Goal: Task Accomplishment & Management: Manage account settings

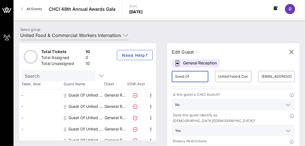
drag, startPoint x: 200, startPoint y: 75, endPoint x: 155, endPoint y: 74, distance: 45.4
click at [155, 74] on div "Total Tickets 10 Total Assigned 0 Total Unassigned 10 Need Help? Search Table, …" at bounding box center [159, 91] width 280 height 97
click at [196, 75] on input "[PERSON_NAME]" at bounding box center [190, 76] width 30 height 9
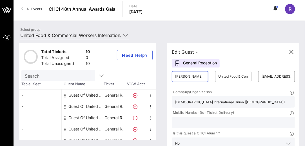
type input "[PERSON_NAME]"
click at [198, 124] on input "text" at bounding box center [233, 122] width 116 height 7
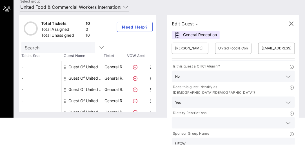
scroll to position [45, 0]
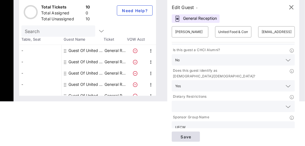
type input "8603246989"
click at [196, 135] on span "Save" at bounding box center [185, 136] width 19 height 5
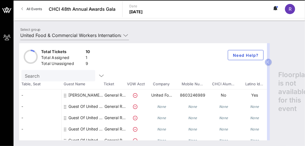
scroll to position [0, 0]
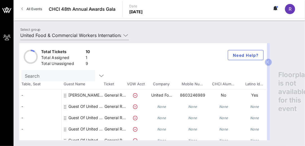
click at [85, 107] on div "Guest Of United Food & Commercial Workers International Union" at bounding box center [86, 106] width 36 height 11
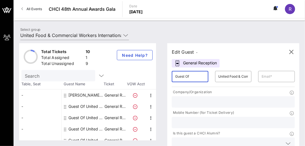
drag, startPoint x: 200, startPoint y: 77, endPoint x: 149, endPoint y: 79, distance: 51.3
click at [149, 79] on div "Total Tickets 10 Total Assigned 1 Total Unassigned 9 Need Help? Search Table, S…" at bounding box center [159, 91] width 280 height 97
type input "[PERSON_NAME]"
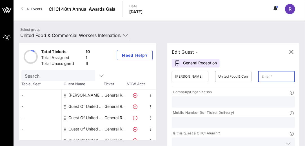
click at [201, 122] on input "text" at bounding box center [233, 122] width 116 height 7
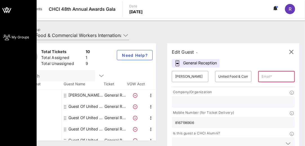
type input "8167196906"
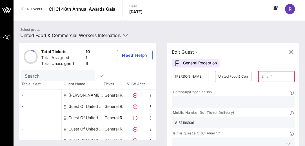
click at [283, 79] on input "text" at bounding box center [277, 76] width 30 height 9
paste input "[PERSON_NAME][EMAIL_ADDRESS][DOMAIN_NAME]"
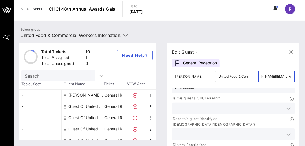
scroll to position [39, 0]
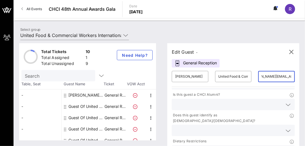
type input "[PERSON_NAME][EMAIL_ADDRESS][DOMAIN_NAME]"
click at [217, 127] on input "text" at bounding box center [228, 130] width 107 height 7
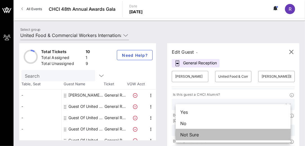
click at [205, 131] on div "Not Sure" at bounding box center [233, 134] width 115 height 11
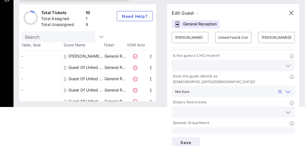
scroll to position [45, 0]
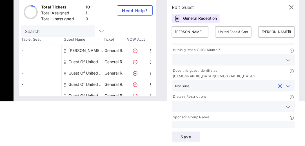
click at [211, 123] on input "text" at bounding box center [233, 126] width 116 height 7
click at [191, 133] on button "Save" at bounding box center [186, 136] width 28 height 10
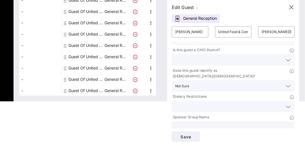
scroll to position [0, 0]
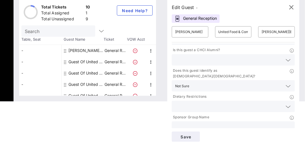
click at [78, 62] on div "Guest Of United Food & Commercial Workers International Union" at bounding box center [86, 61] width 36 height 11
type input "Guest Of"
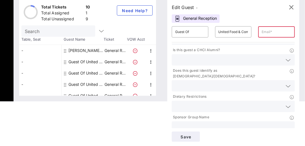
click at [84, 63] on div "Guest Of United Food & Commercial Workers International Union" at bounding box center [86, 61] width 36 height 11
click at [191, 28] on input "Guest Of" at bounding box center [190, 31] width 30 height 9
drag, startPoint x: 195, startPoint y: 31, endPoint x: 166, endPoint y: 32, distance: 29.3
click at [166, 32] on div "Edit Guest - General Reception ​ Guest Of ​ United Food & Commercial Workers In…" at bounding box center [231, 47] width 138 height 97
type input "[PERSON_NAME]"
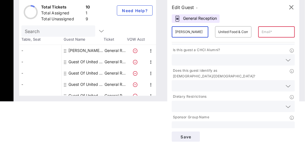
type input "[EMAIL_ADDRESS][DOMAIN_NAME]"
type input "[DEMOGRAPHIC_DATA] International Union ([DEMOGRAPHIC_DATA])"
type input "2022629098"
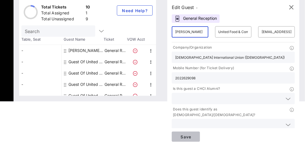
click at [192, 133] on button "Save" at bounding box center [186, 136] width 28 height 10
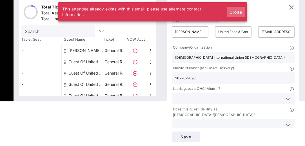
click at [240, 10] on span "Close" at bounding box center [236, 12] width 14 height 5
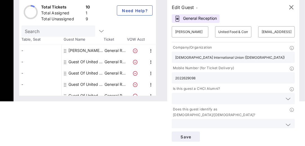
click at [83, 62] on div "Guest Of United Food & Commercial Workers International Union" at bounding box center [86, 61] width 36 height 11
type input "Guest Of"
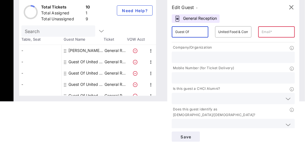
click at [201, 31] on input "Guest Of" at bounding box center [190, 31] width 30 height 9
drag, startPoint x: 201, startPoint y: 32, endPoint x: 172, endPoint y: 31, distance: 29.6
click at [172, 31] on div "Edit Guest - General Reception ​ Guest Of ​ United Food & Commercial Workers In…" at bounding box center [233, 72] width 132 height 147
type input "[PERSON_NAME]"
click at [263, 32] on div "​" at bounding box center [276, 31] width 37 height 11
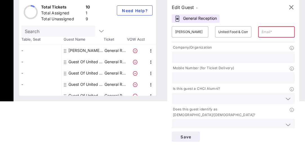
paste input "[PERSON_NAME][EMAIL_ADDRESS][PERSON_NAME][DOMAIN_NAME]>"
type input "[PERSON_NAME][EMAIL_ADDRESS][PERSON_NAME][DOMAIN_NAME]"
click at [220, 57] on input "text" at bounding box center [233, 57] width 116 height 7
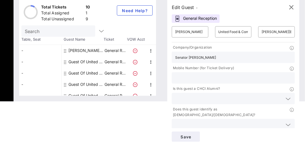
type input "Senator [PERSON_NAME]"
click at [182, 78] on input "text" at bounding box center [233, 77] width 116 height 7
type input "6128654677"
click at [198, 96] on input "text" at bounding box center [228, 98] width 107 height 7
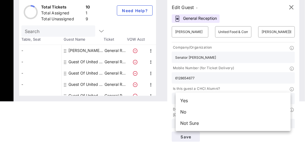
click at [200, 85] on div "Is this guest a CHCI Alumni?" at bounding box center [234, 95] width 130 height 21
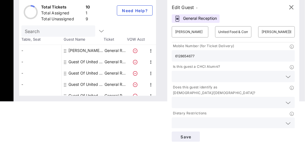
scroll to position [28, 0]
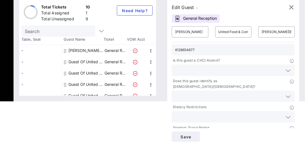
click at [202, 113] on input "text" at bounding box center [228, 116] width 107 height 7
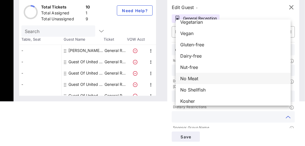
scroll to position [9, 0]
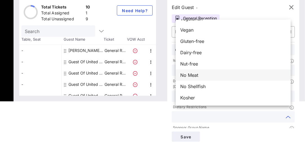
click at [204, 75] on div "No Meat" at bounding box center [233, 74] width 115 height 11
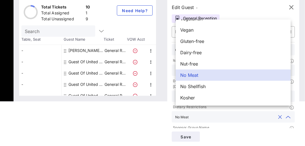
click at [206, 113] on input "text" at bounding box center [233, 116] width 85 height 7
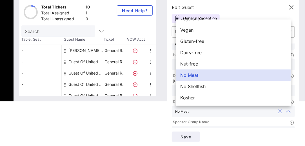
scroll to position [39, 0]
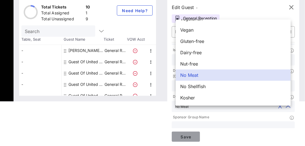
click at [190, 136] on span "Save" at bounding box center [185, 136] width 19 height 5
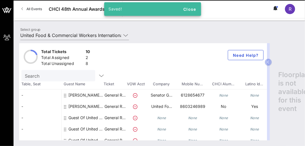
scroll to position [0, 0]
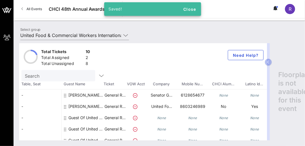
click at [76, 118] on div "Guest Of United Food & Commercial Workers International Union" at bounding box center [86, 117] width 36 height 11
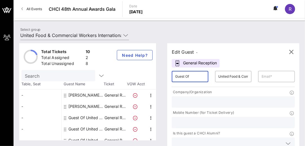
click at [199, 74] on input "Guest Of" at bounding box center [190, 76] width 30 height 9
drag, startPoint x: 200, startPoint y: 78, endPoint x: 175, endPoint y: 78, distance: 24.5
click at [175, 78] on div "​ Guest Of" at bounding box center [190, 76] width 43 height 18
click at [274, 76] on input "text" at bounding box center [277, 76] width 30 height 9
click at [196, 76] on input "Guest Of" at bounding box center [190, 76] width 30 height 9
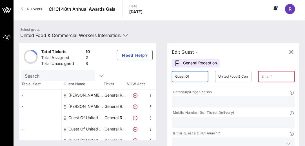
drag, startPoint x: 198, startPoint y: 76, endPoint x: 151, endPoint y: 78, distance: 46.3
click at [151, 78] on div "Total Tickets 10 Total Assigned 2 Total Unassigned 8 Need Help? Search Table, S…" at bounding box center [159, 91] width 280 height 97
paste input ", Press Secretary,"
type input ","
click at [179, 76] on div "​" at bounding box center [190, 76] width 37 height 11
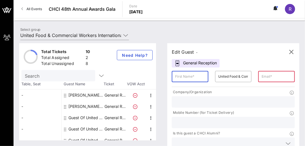
paste input "[PERSON_NAME]"
type input "[PERSON_NAME]"
click at [269, 77] on input "text" at bounding box center [277, 76] width 30 height 9
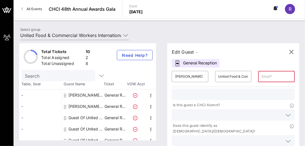
click at [194, 97] on input "text" at bounding box center [233, 93] width 116 height 7
paste input "[PHONE_NUMBER]"
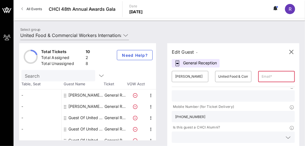
scroll to position [0, 0]
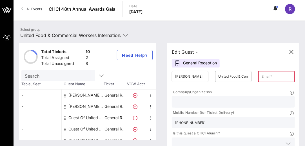
type input "[PHONE_NUMBER]"
click at [194, 103] on input "text" at bounding box center [233, 101] width 116 height 7
type input "Senator [PERSON_NAME]"
click at [268, 76] on input "text" at bounding box center [277, 76] width 30 height 9
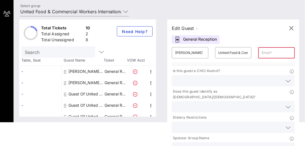
scroll to position [45, 0]
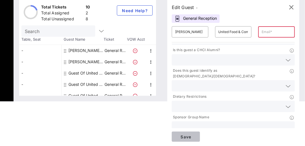
click at [193, 136] on span "Save" at bounding box center [185, 136] width 19 height 5
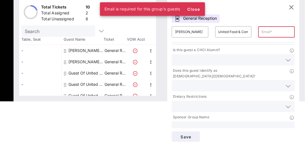
click at [265, 28] on input "text" at bounding box center [277, 31] width 30 height 9
type input "[EMAIL_ADDRESS][DOMAIN_NAME]"
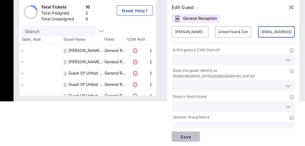
click at [191, 135] on span "Save" at bounding box center [185, 136] width 19 height 5
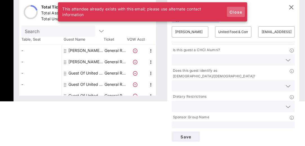
click at [240, 11] on span "Close" at bounding box center [236, 12] width 14 height 5
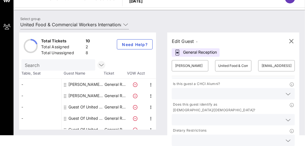
scroll to position [0, 0]
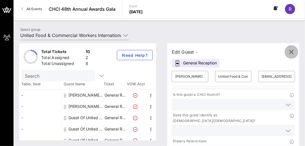
click at [294, 50] on icon "button" at bounding box center [291, 51] width 7 height 7
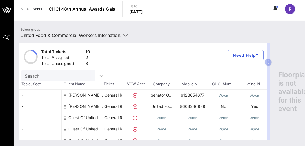
click at [103, 115] on div "Guest Of United Food & Commercial Workers International Union" at bounding box center [86, 117] width 36 height 11
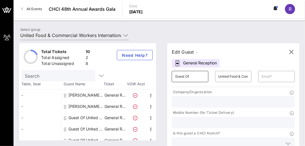
click at [200, 79] on input "Guest Of" at bounding box center [190, 76] width 30 height 9
drag, startPoint x: 201, startPoint y: 77, endPoint x: 170, endPoint y: 77, distance: 30.4
click at [170, 77] on div "Edit Guest - General Reception ​ Guest Of ​ United Food & Commercial Workers In…" at bounding box center [231, 91] width 138 height 97
paste input "[PERSON_NAME]"
type input "[PERSON_NAME]"
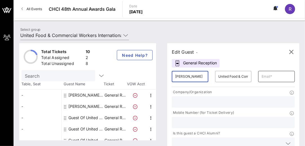
click at [264, 77] on input "text" at bounding box center [277, 76] width 30 height 9
click at [267, 76] on input "text" at bounding box center [277, 76] width 30 height 9
paste input "[PERSON_NAME][EMAIL_ADDRESS][DOMAIN_NAME]>"
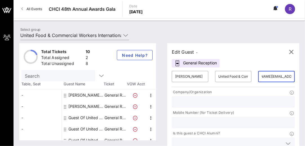
scroll to position [0, 15]
type input "[PERSON_NAME][EMAIL_ADDRESS][DOMAIN_NAME]"
click at [221, 105] on input "text" at bounding box center [233, 101] width 116 height 7
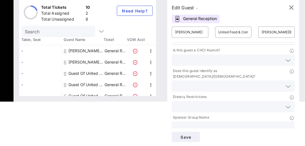
scroll to position [45, 0]
type input "National Young Farmers Coalition"
click at [188, 137] on span "Save" at bounding box center [185, 136] width 19 height 5
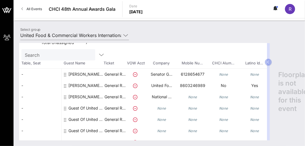
scroll to position [28, 0]
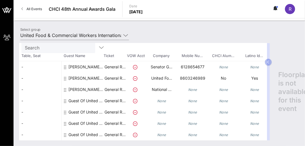
click at [85, 100] on div "Guest Of United Food & Commercial Workers International Union" at bounding box center [86, 100] width 36 height 11
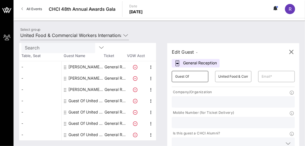
click at [192, 78] on input "Guest Of" at bounding box center [190, 76] width 30 height 9
drag, startPoint x: 194, startPoint y: 77, endPoint x: 79, endPoint y: 71, distance: 114.8
click at [171, 77] on div "Edit Guest - General Reception ​ Guest Of ​ United Food & Commercial Workers In…" at bounding box center [231, 91] width 138 height 97
type input "[PERSON_NAME]"
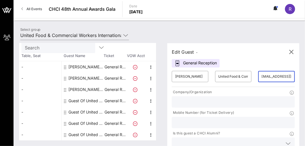
scroll to position [0, 4]
type input "[EMAIL_ADDRESS][DOMAIN_NAME]"
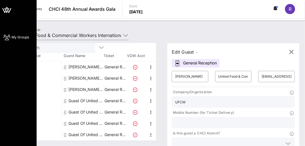
type input "UFCW"
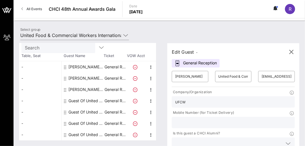
click at [193, 120] on input "text" at bounding box center [233, 122] width 116 height 7
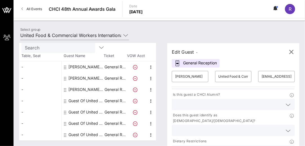
scroll to position [45, 0]
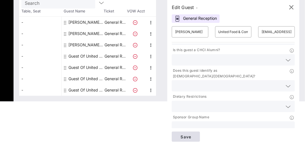
type input "2024454391"
click at [194, 140] on button "Save" at bounding box center [186, 136] width 28 height 10
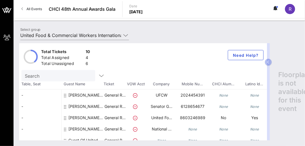
scroll to position [28, 0]
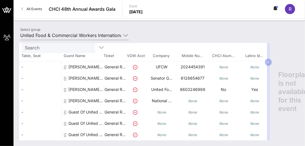
click at [81, 111] on div "Guest Of United Food & Commercial Workers International Union" at bounding box center [86, 111] width 36 height 11
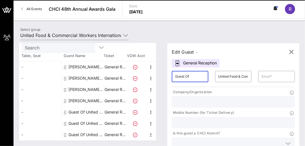
click at [199, 74] on input "Guest Of" at bounding box center [190, 76] width 30 height 9
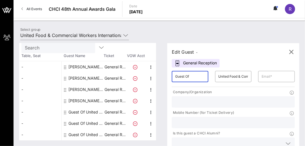
drag, startPoint x: 193, startPoint y: 76, endPoint x: 171, endPoint y: 75, distance: 22.6
click at [171, 75] on div "Edit Guest - General Reception ​ Guest Of ​ United Food & Commercial Workers In…" at bounding box center [231, 91] width 138 height 97
paste input "[PERSON_NAME],"
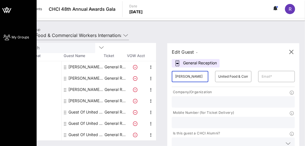
type input "[PERSON_NAME]"
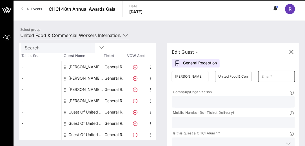
click at [269, 76] on input "text" at bounding box center [277, 76] width 30 height 9
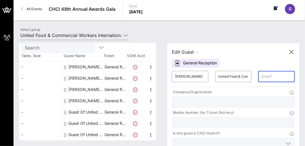
paste input "[EMAIL_ADDRESS][DOMAIN_NAME]"
type input "[EMAIL_ADDRESS][DOMAIN_NAME]"
click at [192, 100] on input "text" at bounding box center [233, 101] width 116 height 7
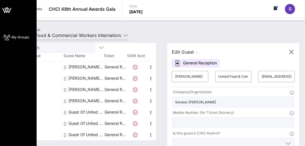
type input "Senator [PERSON_NAME]"
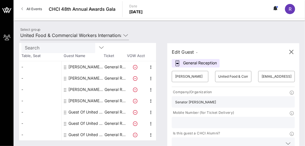
click at [202, 123] on input "text" at bounding box center [233, 122] width 116 height 7
paste input "[PHONE_NUMBER]"
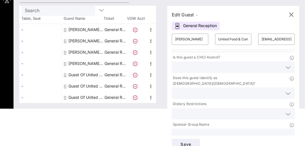
scroll to position [45, 0]
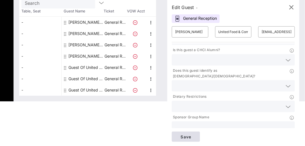
type input "[PHONE_NUMBER]"
click at [192, 133] on button "Save" at bounding box center [186, 136] width 28 height 10
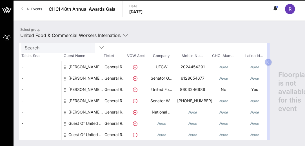
scroll to position [0, 0]
click at [81, 121] on div "Guest Of United Food & Commercial Workers International Union" at bounding box center [86, 123] width 36 height 11
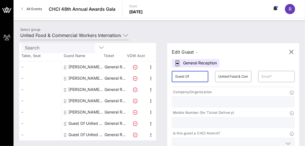
drag, startPoint x: 202, startPoint y: 74, endPoint x: 172, endPoint y: 71, distance: 30.1
click at [172, 71] on div "Edit Guest - General Reception ​ Guest Of ​ United Food & Commercial Workers In…" at bounding box center [233, 116] width 132 height 147
paste input "[PERSON_NAME]"
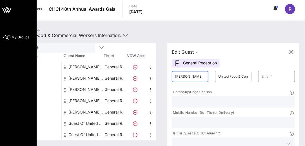
type input "[PERSON_NAME]"
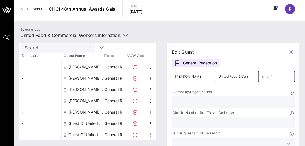
click at [267, 75] on input "text" at bounding box center [277, 76] width 30 height 9
paste input "[PERSON_NAME][EMAIL_ADDRESS][DOMAIN_NAME]"
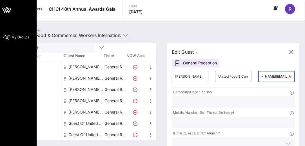
type input "[PERSON_NAME][EMAIL_ADDRESS][DOMAIN_NAME]"
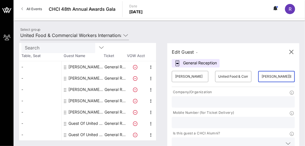
click at [186, 118] on div at bounding box center [233, 122] width 116 height 11
paste input "[PHONE_NUMBER]"
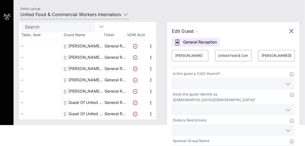
scroll to position [45, 0]
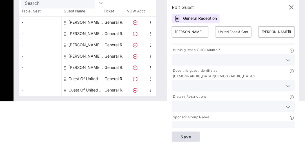
type input "[PHONE_NUMBER]"
click at [184, 135] on span "Save" at bounding box center [185, 136] width 19 height 5
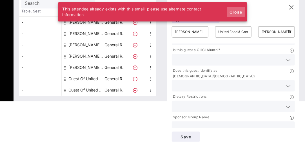
drag, startPoint x: 243, startPoint y: 10, endPoint x: 238, endPoint y: 12, distance: 5.3
click at [243, 10] on button "Close" at bounding box center [236, 12] width 18 height 10
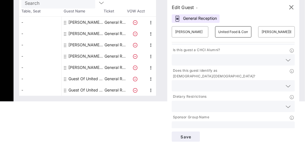
drag, startPoint x: 179, startPoint y: 33, endPoint x: 221, endPoint y: 31, distance: 42.0
click at [221, 31] on div "​ [PERSON_NAME] ​ United Food & Commercial Workers International Union ​ [PERSO…" at bounding box center [234, 32] width 130 height 18
click at [205, 31] on input "[PERSON_NAME]" at bounding box center [190, 31] width 30 height 9
drag, startPoint x: 179, startPoint y: 34, endPoint x: 247, endPoint y: 35, distance: 67.9
click at [247, 35] on div "​ [PERSON_NAME] ​ United Food & Commercial Workers International Union ​ [PERSO…" at bounding box center [234, 32] width 130 height 18
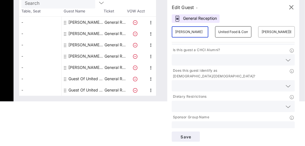
paste input "ristian [PERSON_NAME]"
type input "[PERSON_NAME]"
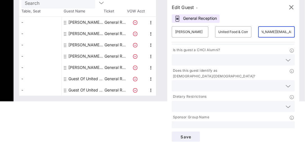
drag, startPoint x: 263, startPoint y: 32, endPoint x: 309, endPoint y: 32, distance: 45.7
click at [305, 32] on html "My Groups CHCI 48th Annual Awards Gala All Events CHCI 48th Annual Awards Gala …" at bounding box center [152, 28] width 305 height 146
paste input "[PERSON_NAME][EMAIL_ADDRESS][DOMAIN_NAME]>;"
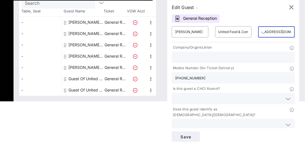
type input "[PERSON_NAME][EMAIL_ADDRESS][DOMAIN_NAME]"
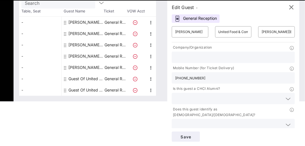
drag, startPoint x: 207, startPoint y: 77, endPoint x: 165, endPoint y: 76, distance: 42.3
click at [165, 76] on div "Total Tickets 10 Total Assigned 5 Total Unassigned 5 Need Help? Search Table, S…" at bounding box center [159, 47] width 280 height 97
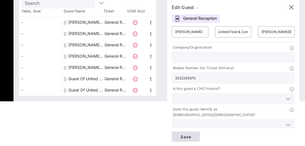
type input "2022245370"
click at [196, 135] on span "Save" at bounding box center [185, 136] width 19 height 5
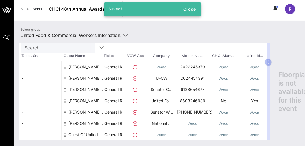
click at [163, 65] on icon "None" at bounding box center [161, 67] width 9 height 4
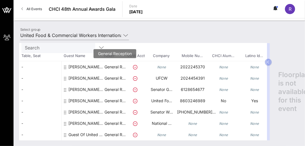
click at [110, 68] on p "General R…" at bounding box center [115, 66] width 23 height 11
click at [83, 65] on div "[PERSON_NAME] United Food & Commercial Workers International Union" at bounding box center [86, 69] width 36 height 16
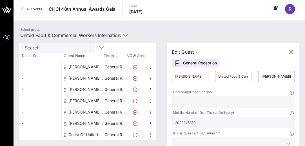
click at [213, 100] on input "text" at bounding box center [233, 101] width 116 height 7
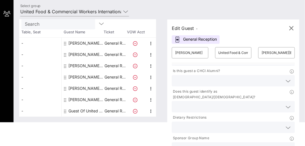
scroll to position [45, 0]
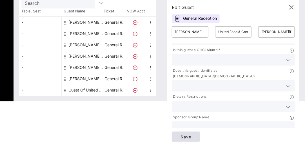
type input "Senator [PERSON_NAME]"
click at [194, 137] on span "Save" at bounding box center [185, 136] width 19 height 5
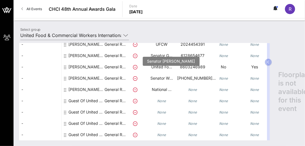
scroll to position [0, 0]
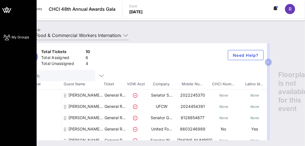
click at [10, 36] on link "My Groups" at bounding box center [16, 37] width 26 height 7
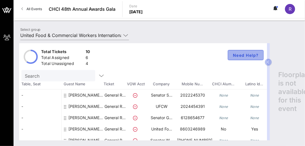
click at [233, 53] on span "Need Help?" at bounding box center [246, 55] width 26 height 5
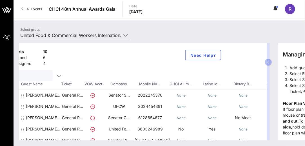
scroll to position [0, 79]
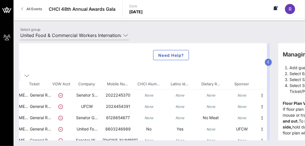
click at [270, 62] on button "button" at bounding box center [268, 62] width 7 height 7
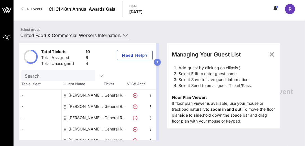
scroll to position [0, 0]
click at [276, 54] on icon "button" at bounding box center [272, 54] width 7 height 7
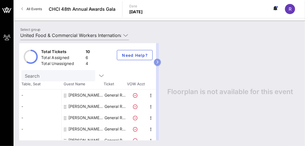
click at [161, 62] on button "button" at bounding box center [157, 62] width 7 height 7
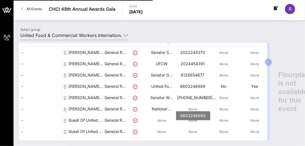
scroll to position [56, 0]
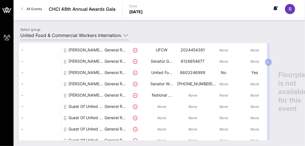
drag, startPoint x: 191, startPoint y: 94, endPoint x: 175, endPoint y: 96, distance: 15.6
click at [191, 94] on icon "None" at bounding box center [192, 95] width 9 height 4
click at [65, 94] on icon at bounding box center [65, 95] width 2 height 5
click at [65, 96] on icon at bounding box center [65, 95] width 2 height 5
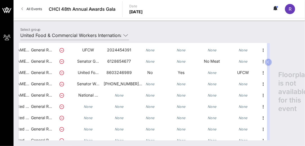
scroll to position [56, 79]
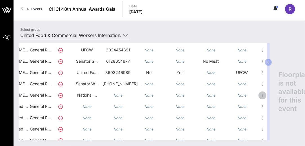
click at [259, 95] on icon "button" at bounding box center [262, 95] width 7 height 7
click at [277, 94] on div "Edit" at bounding box center [272, 96] width 11 height 9
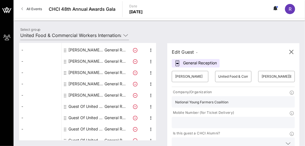
scroll to position [56, 0]
click at [199, 118] on div at bounding box center [233, 122] width 116 height 11
paste input "[PHONE_NUMBER]."
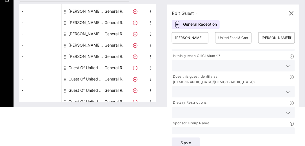
scroll to position [45, 0]
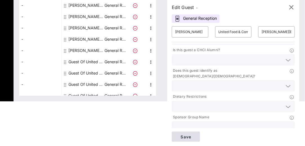
type input "[PHONE_NUMBER]"
click at [194, 136] on span "Save" at bounding box center [185, 136] width 19 height 5
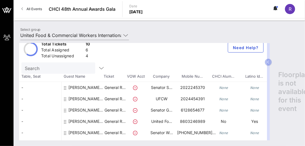
scroll to position [0, 0]
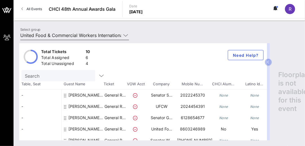
click at [122, 37] on div at bounding box center [125, 35] width 8 height 7
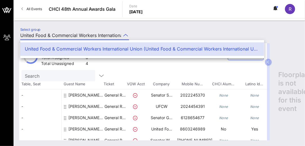
scroll to position [0, 209]
click at [121, 36] on div at bounding box center [125, 35] width 8 height 7
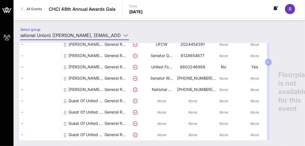
scroll to position [0, 0]
click at [66, 98] on div at bounding box center [65, 100] width 3 height 11
click at [76, 96] on div "Guest Of United Food & Commercial Workers International Union" at bounding box center [86, 100] width 36 height 11
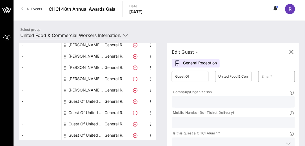
click at [204, 75] on input "Guest Of" at bounding box center [190, 76] width 30 height 9
drag, startPoint x: 204, startPoint y: 75, endPoint x: 158, endPoint y: 76, distance: 46.2
click at [158, 76] on div "Total Tickets 10 Total Assigned 6 Total Unassigned 4 Need Help? Search Table, S…" at bounding box center [159, 91] width 280 height 97
type input "r"
type input "[PERSON_NAME]"
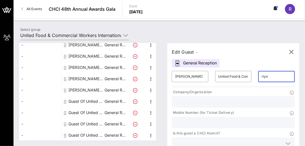
type input "[EMAIL_ADDRESS][DOMAIN_NAME]"
type input "[DEMOGRAPHIC_DATA] International Union ([DEMOGRAPHIC_DATA])"
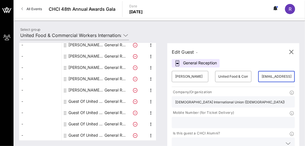
type input "2022629098"
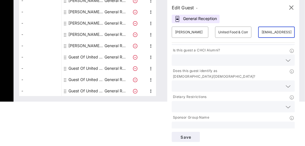
scroll to position [45, 0]
click at [196, 138] on span "Save" at bounding box center [185, 136] width 19 height 5
click at [290, 6] on icon "button" at bounding box center [291, 7] width 7 height 7
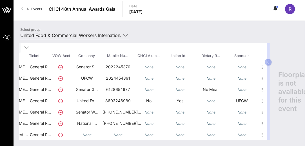
scroll to position [28, 0]
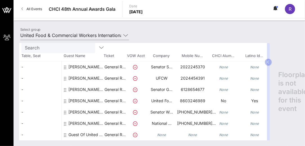
click at [64, 67] on icon at bounding box center [65, 67] width 2 height 5
click at [65, 68] on icon at bounding box center [65, 67] width 2 height 5
click at [23, 65] on div "-" at bounding box center [40, 66] width 42 height 11
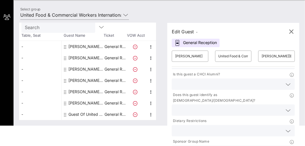
scroll to position [45, 0]
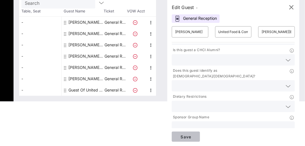
click at [189, 138] on span "Save" at bounding box center [185, 136] width 19 height 5
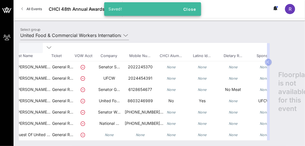
scroll to position [28, 79]
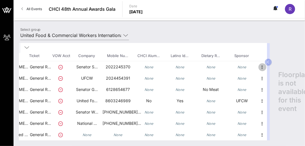
click at [259, 66] on icon "button" at bounding box center [262, 67] width 7 height 7
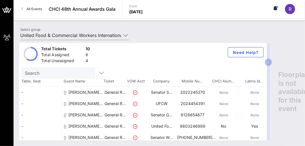
scroll to position [0, 0]
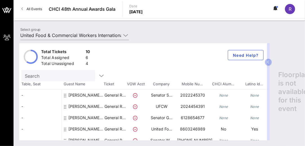
click at [135, 94] on icon at bounding box center [135, 95] width 5 height 5
click at [135, 102] on div at bounding box center [137, 109] width 20 height 16
click at [135, 106] on icon at bounding box center [135, 106] width 5 height 5
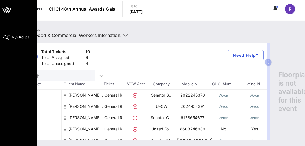
type input "United Food & Commercial Workers International Union (United Food & Commercial …"
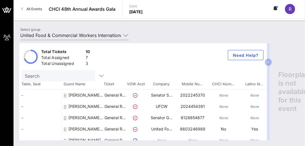
click at [79, 116] on div "[PERSON_NAME] United Food & Commercial Workers International Union" at bounding box center [86, 120] width 36 height 16
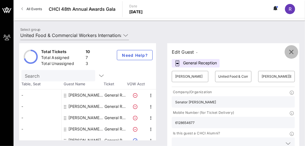
click at [290, 50] on icon "button" at bounding box center [291, 51] width 7 height 7
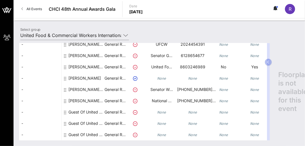
scroll to position [66, 0]
click at [77, 85] on div "[PERSON_NAME]" at bounding box center [84, 92] width 32 height 16
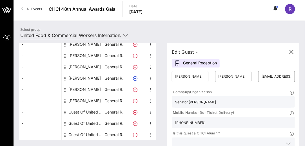
scroll to position [61, 0]
click at [95, 99] on div "[PERSON_NAME]" at bounding box center [84, 101] width 32 height 11
type input "[PERSON_NAME]"
type input "[PERSON_NAME][EMAIL_ADDRESS][DOMAIN_NAME]"
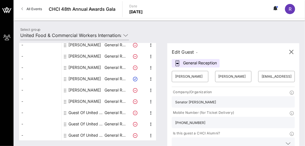
type input "National Young Farmers Coalition"
type input "[PHONE_NUMBER]"
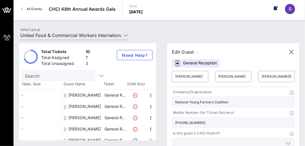
click at [86, 96] on div "[PERSON_NAME]" at bounding box center [84, 94] width 32 height 11
type input "[PERSON_NAME]"
type input "[PERSON_NAME][EMAIL_ADDRESS][DOMAIN_NAME]"
type input "Senator [PERSON_NAME]"
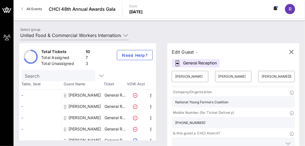
type input "2022245370"
click at [88, 102] on div "[PERSON_NAME]" at bounding box center [84, 106] width 32 height 11
type input "[PERSON_NAME]"
type input "[EMAIL_ADDRESS][DOMAIN_NAME]"
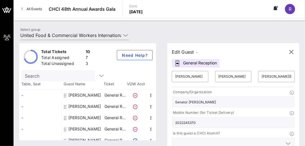
type input "UFCW"
type input "2024454391"
click at [74, 118] on div "[PERSON_NAME]" at bounding box center [84, 117] width 32 height 11
type input "[PERSON_NAME]"
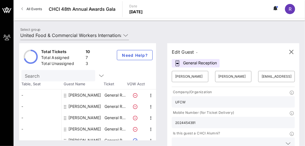
type input "[PERSON_NAME][EMAIL_ADDRESS][PERSON_NAME][DOMAIN_NAME]"
type input "Senator [PERSON_NAME]"
type input "6128654677"
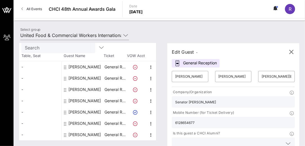
click at [81, 102] on div "[PERSON_NAME]" at bounding box center [84, 100] width 32 height 11
type input "[PERSON_NAME]"
type input "[EMAIL_ADDRESS][DOMAIN_NAME]"
type input "[DEMOGRAPHIC_DATA] International Union ([DEMOGRAPHIC_DATA])"
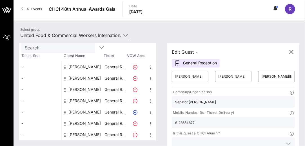
type input "8603246989"
type input "UFCW"
click at [77, 112] on div "[PERSON_NAME]" at bounding box center [84, 111] width 32 height 11
type input "[PERSON_NAME]"
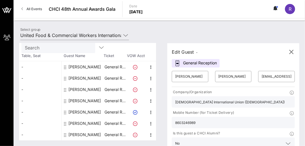
type input "[EMAIL_ADDRESS][DOMAIN_NAME]"
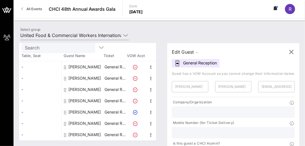
click at [76, 122] on div "[PERSON_NAME]" at bounding box center [84, 123] width 32 height 11
type input "[PERSON_NAME]"
type input "[EMAIL_ADDRESS][DOMAIN_NAME]"
type input "Senator [PERSON_NAME]"
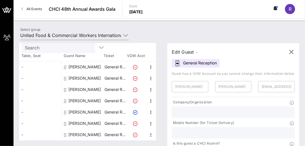
type input "[PHONE_NUMBER]"
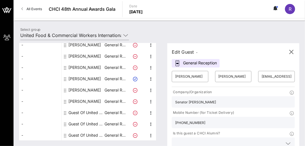
scroll to position [0, 0]
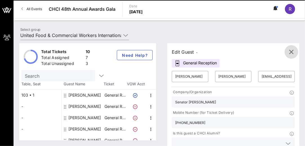
click at [291, 52] on icon "button" at bounding box center [291, 51] width 7 height 7
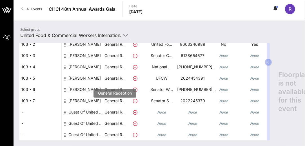
scroll to position [66, 0]
